Goal: Information Seeking & Learning: Find specific fact

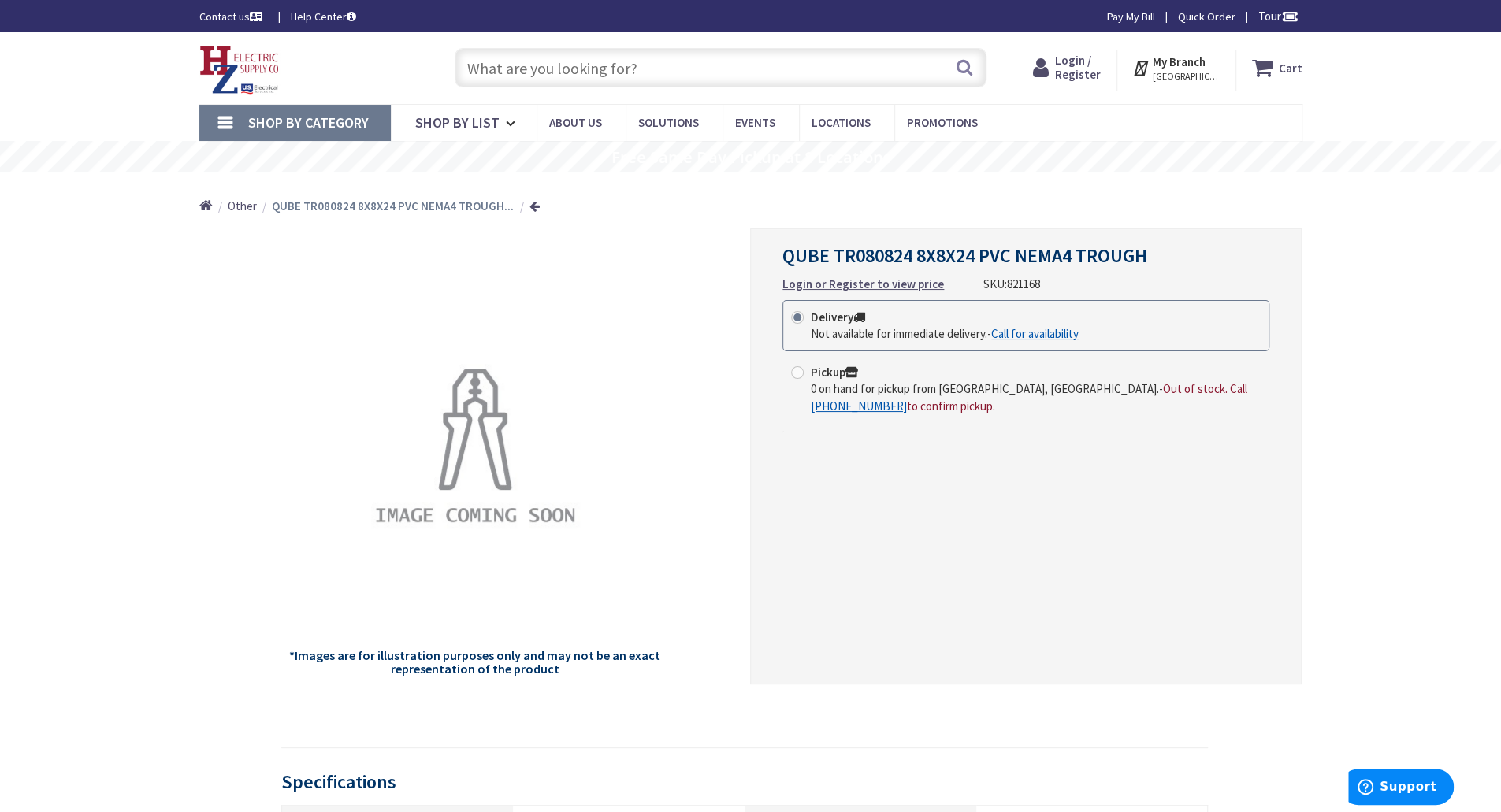
click at [629, 82] on input "text" at bounding box center [720, 68] width 532 height 40
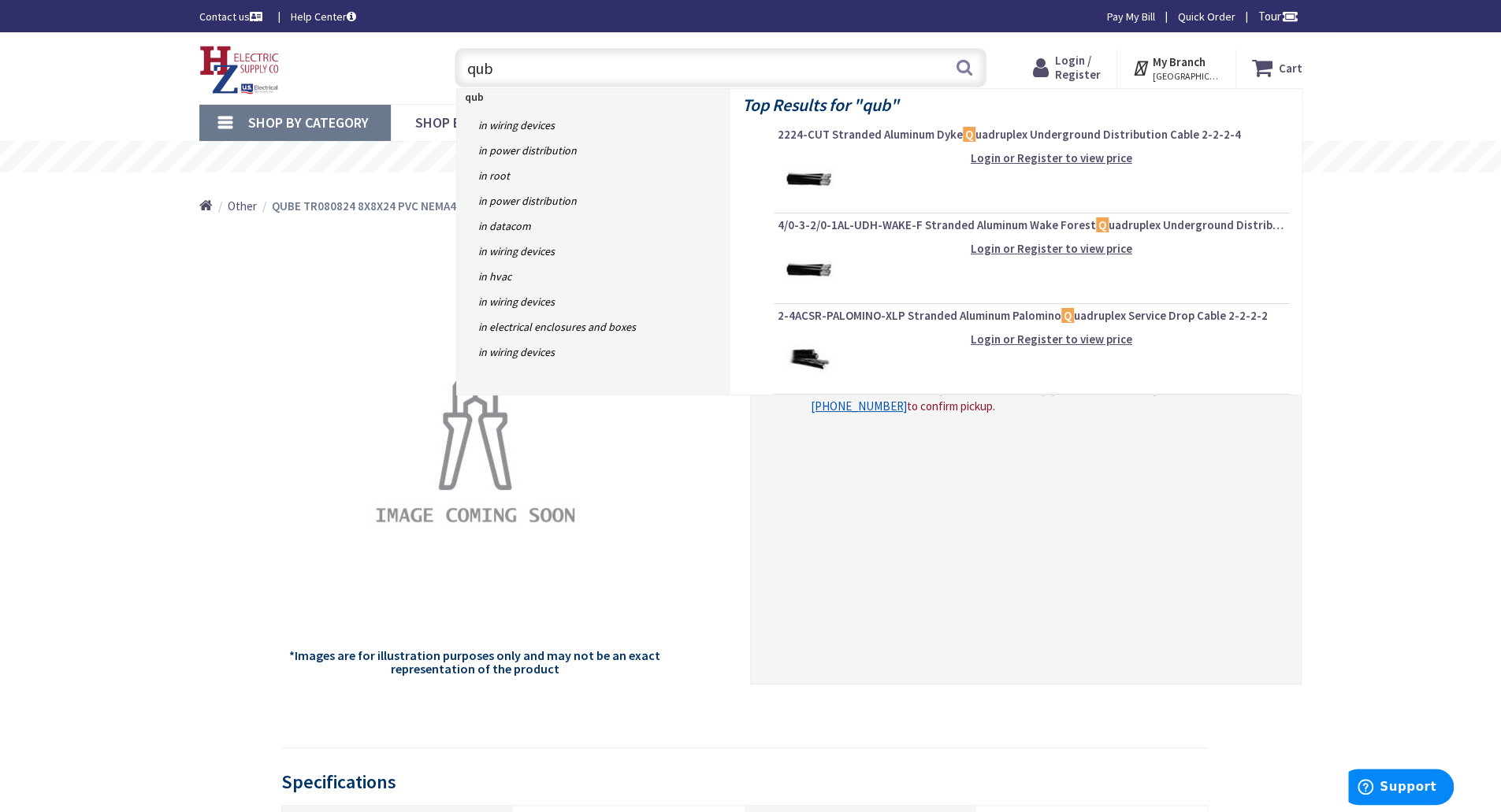
type input "qube"
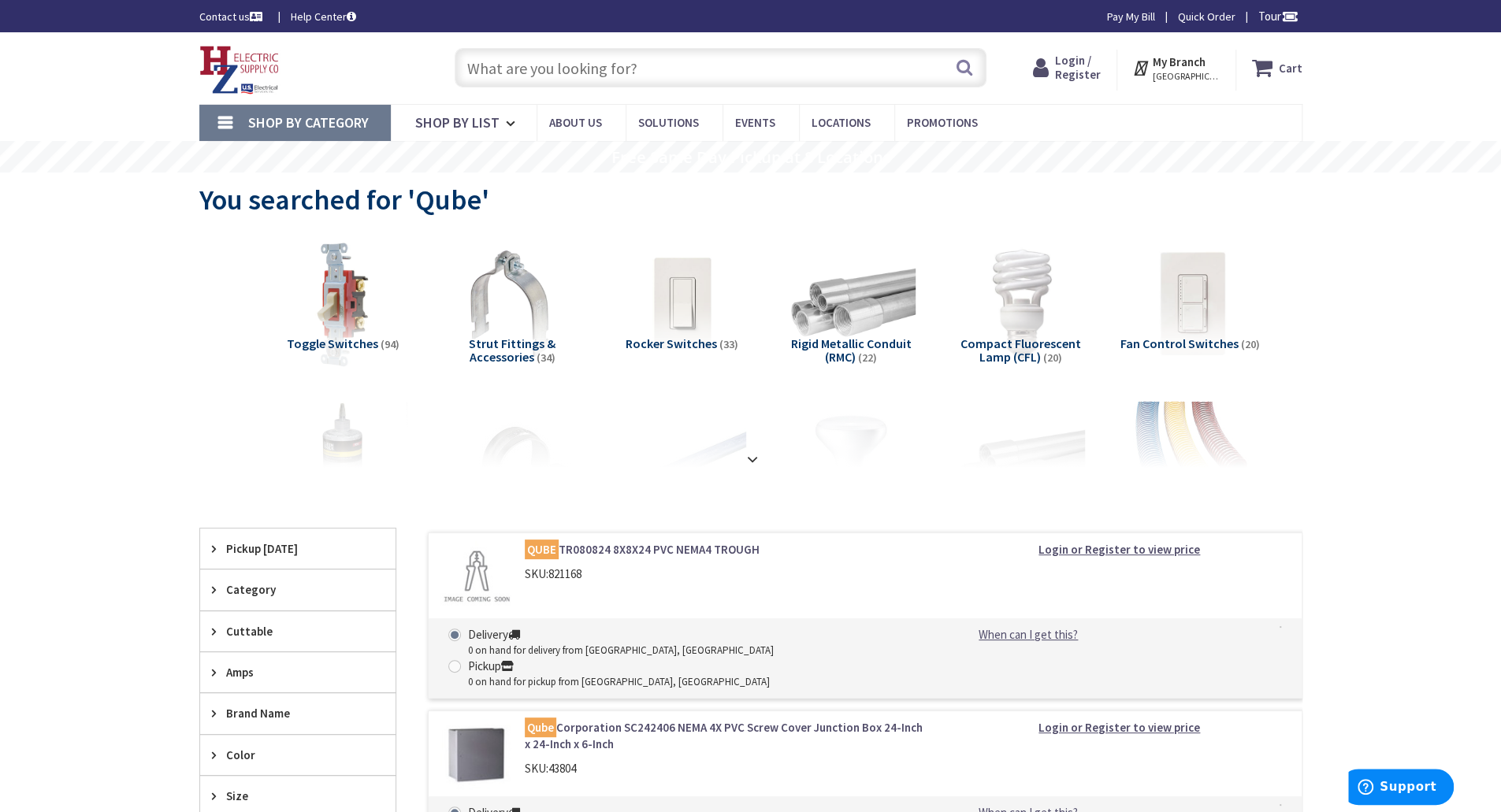
scroll to position [394, 0]
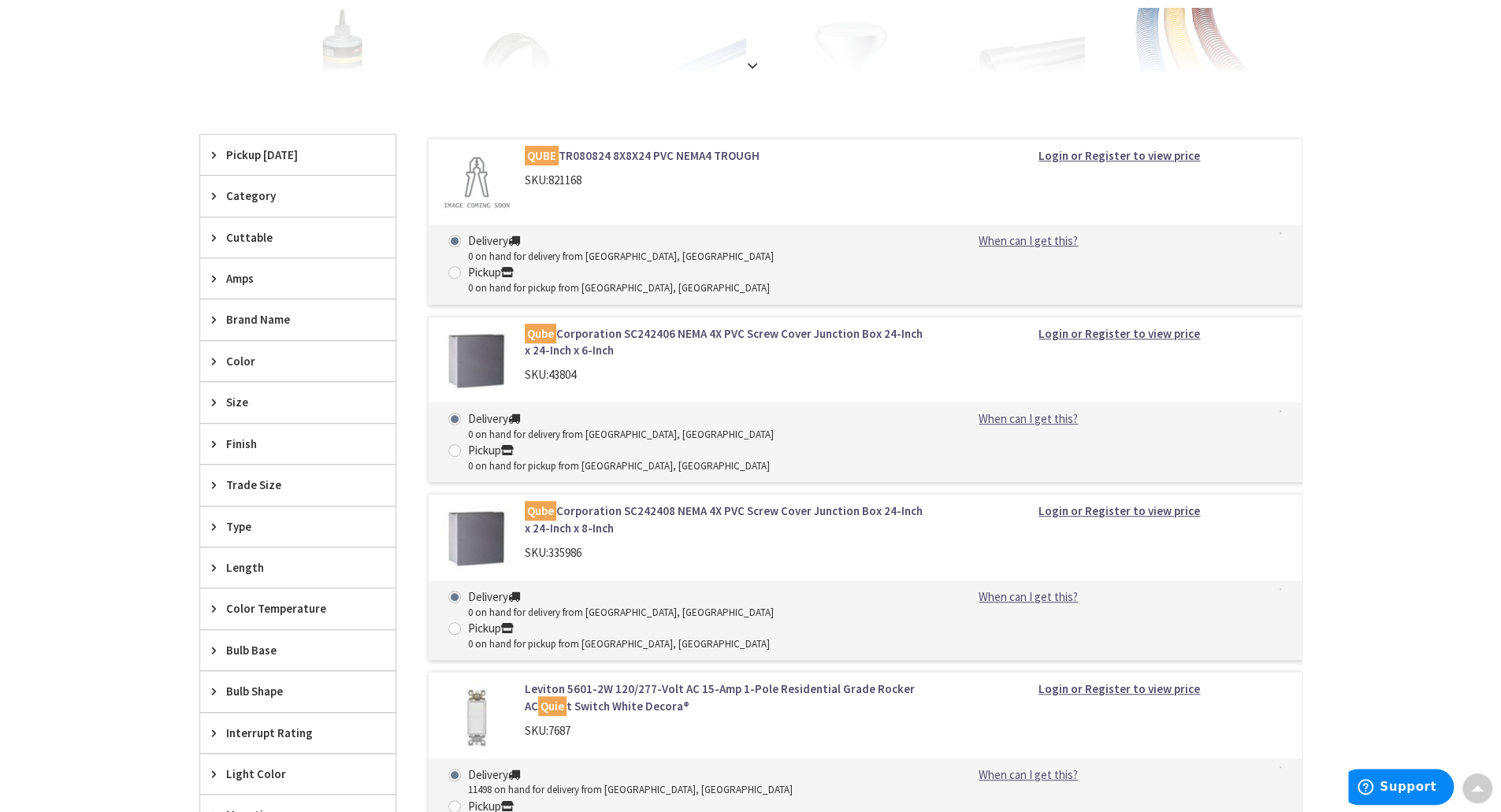
click at [232, 435] on span "Finish" at bounding box center [290, 444] width 129 height 16
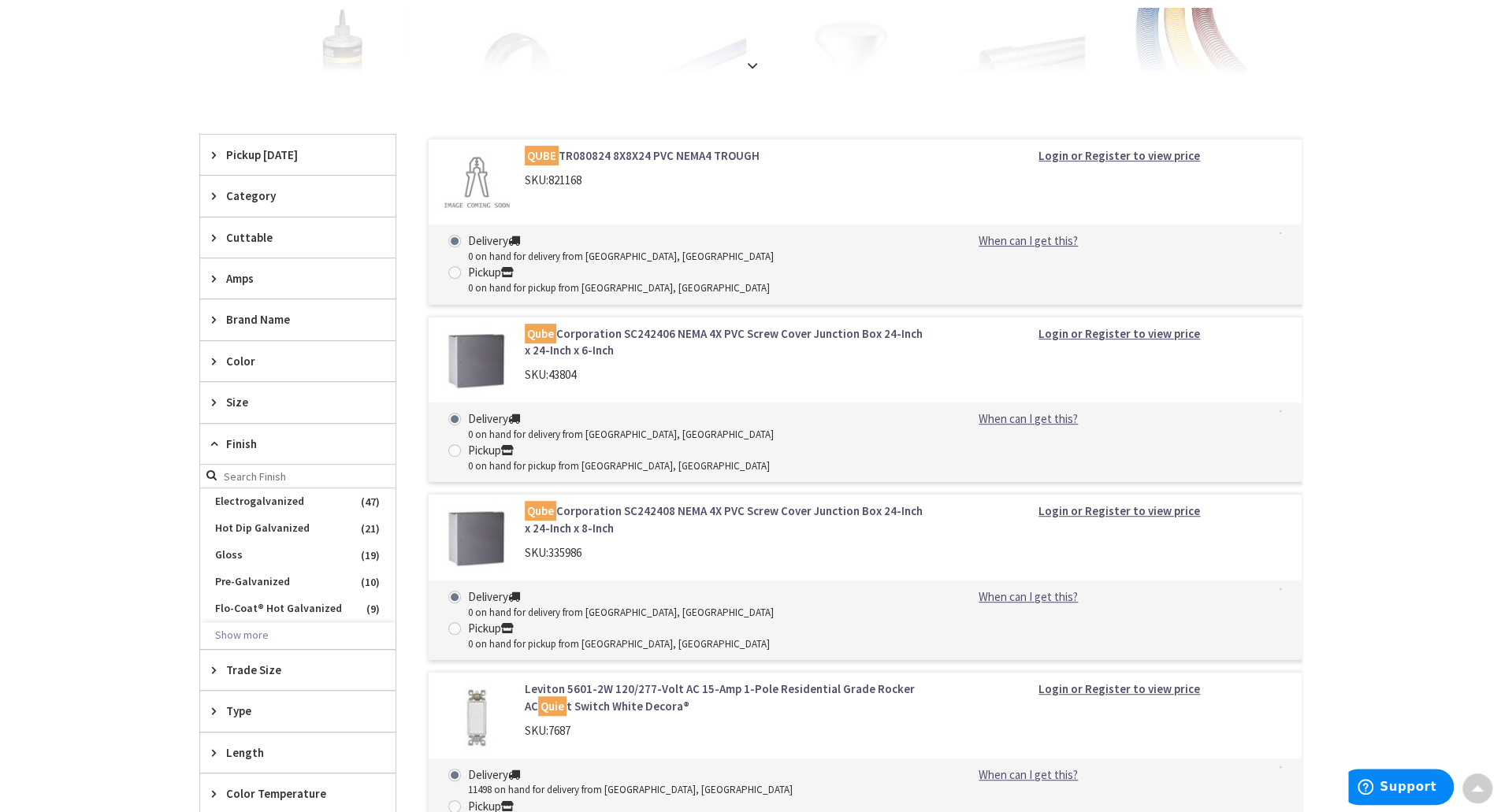
click at [232, 435] on span "Finish" at bounding box center [290, 444] width 129 height 16
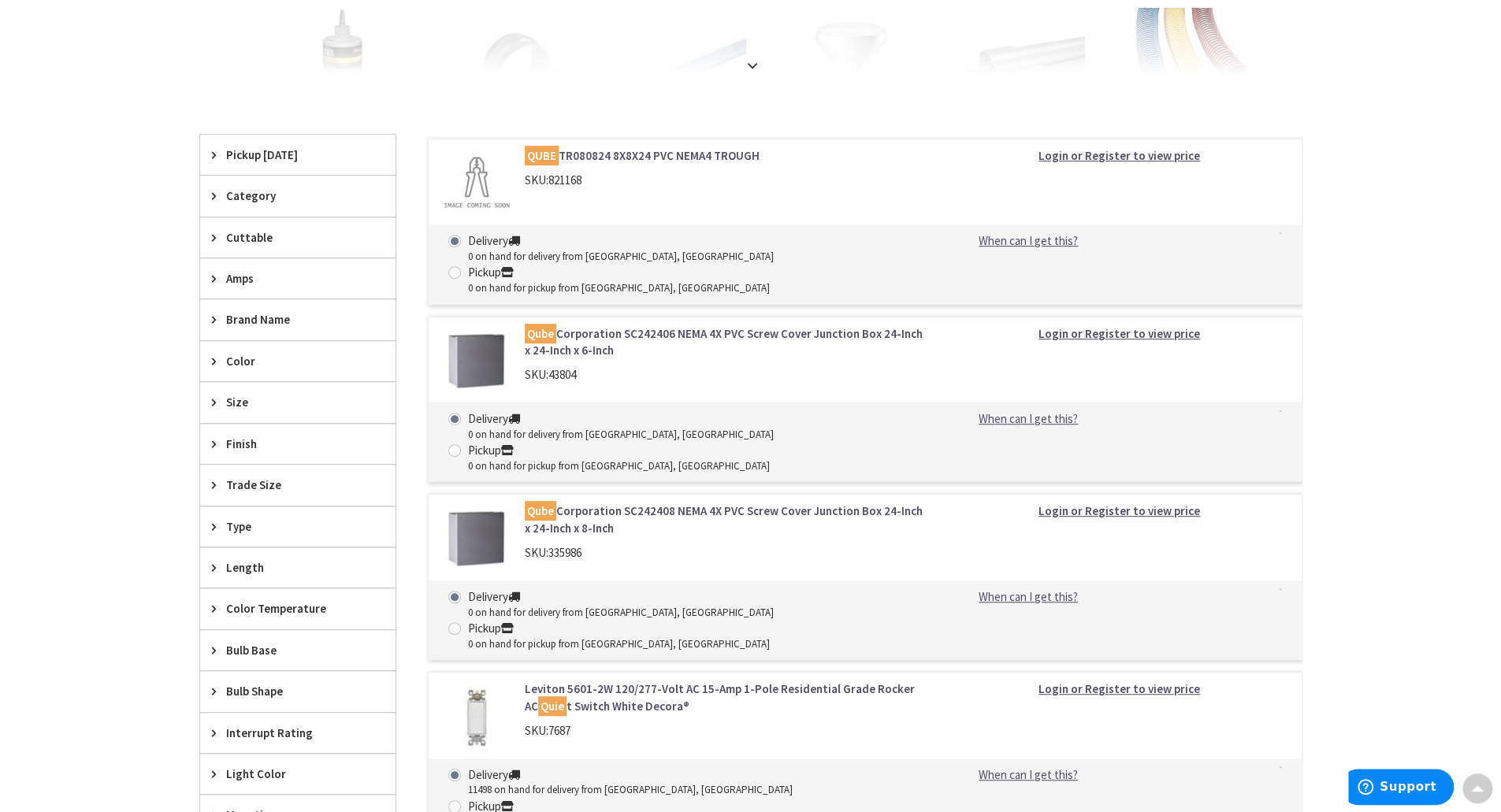
click at [238, 519] on span "Type" at bounding box center [290, 527] width 129 height 16
click at [250, 190] on span "Category" at bounding box center [290, 195] width 129 height 16
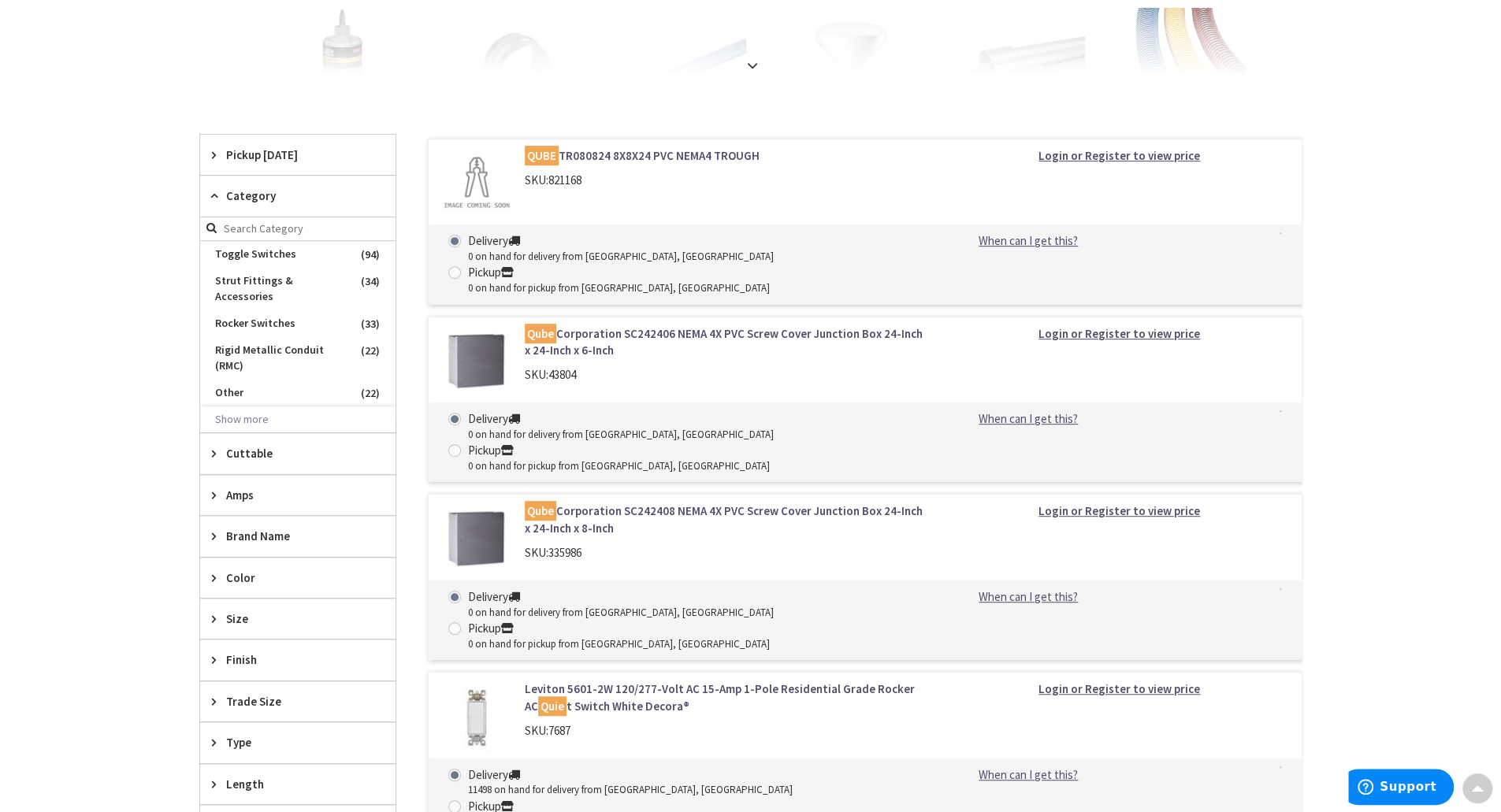
click at [249, 190] on span "Category" at bounding box center [290, 195] width 129 height 16
